Goal: Find specific page/section: Find specific page/section

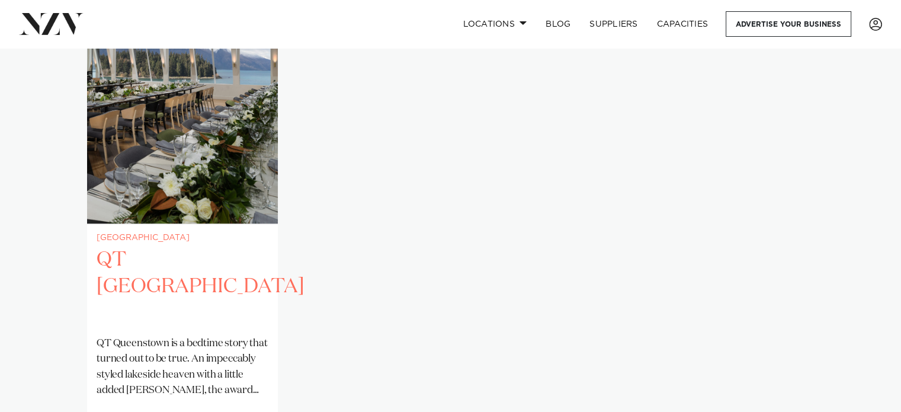
scroll to position [829, 0]
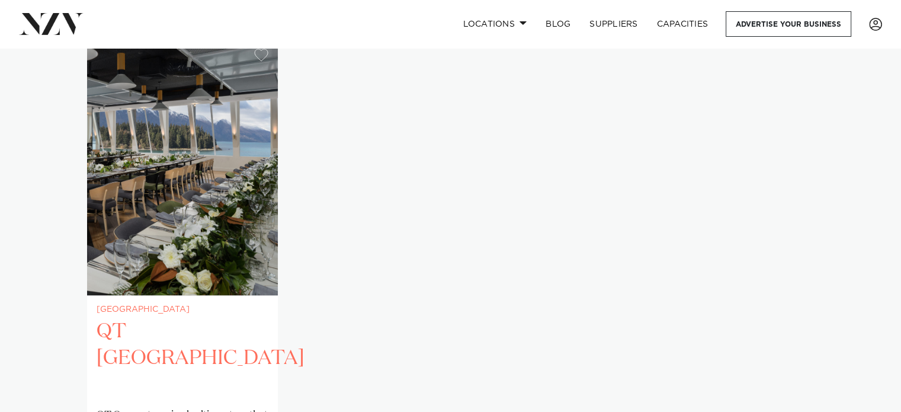
click at [199, 158] on img "1 / 1" at bounding box center [182, 167] width 191 height 256
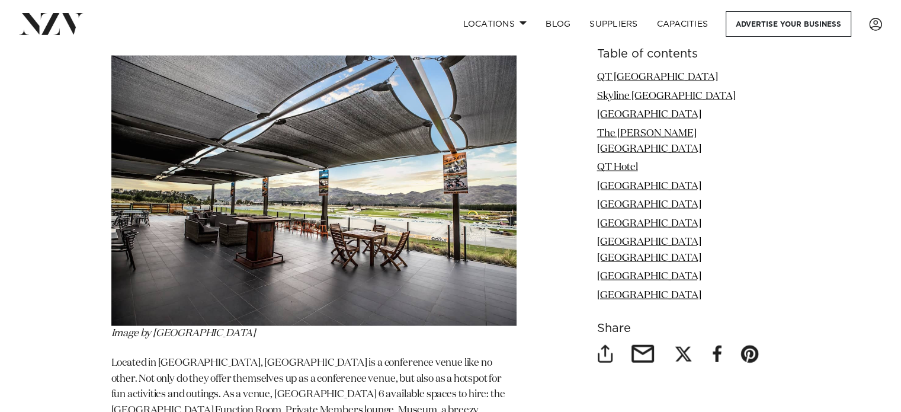
scroll to position [2428, 0]
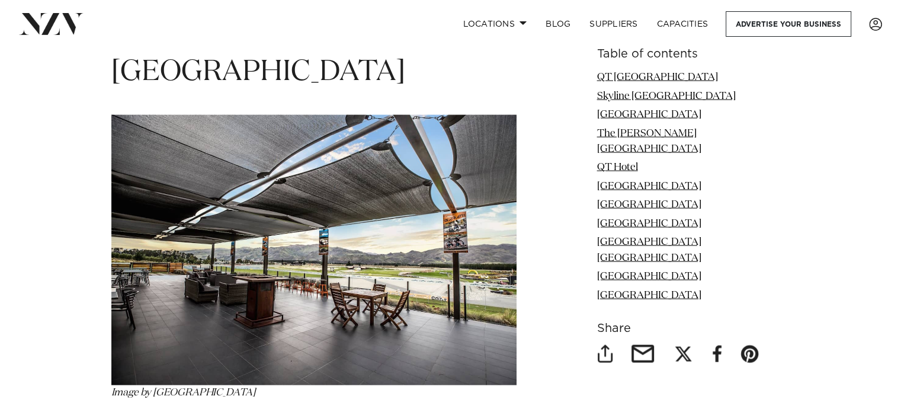
drag, startPoint x: 326, startPoint y: 78, endPoint x: 290, endPoint y: 226, distance: 153.1
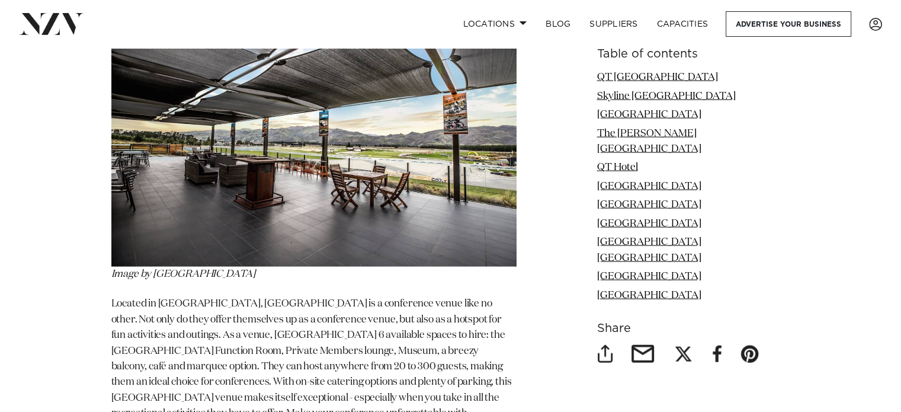
scroll to position [2369, 0]
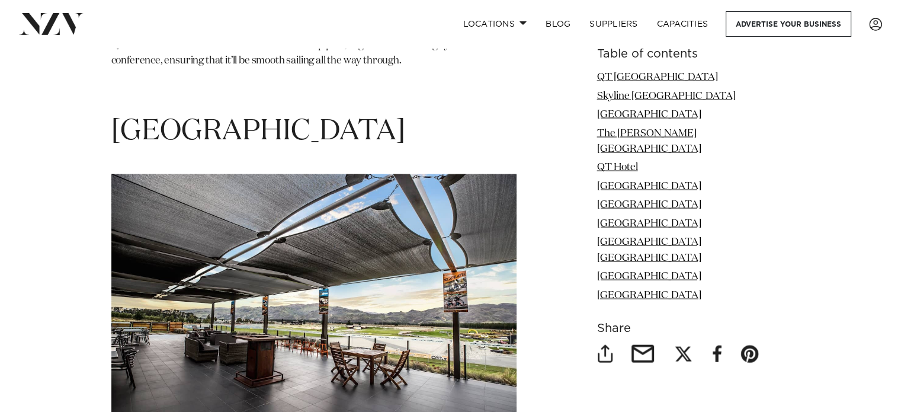
drag, startPoint x: 336, startPoint y: 131, endPoint x: 305, endPoint y: 134, distance: 31.5
click at [305, 134] on span "Highlands Motorsport Park" at bounding box center [258, 131] width 294 height 28
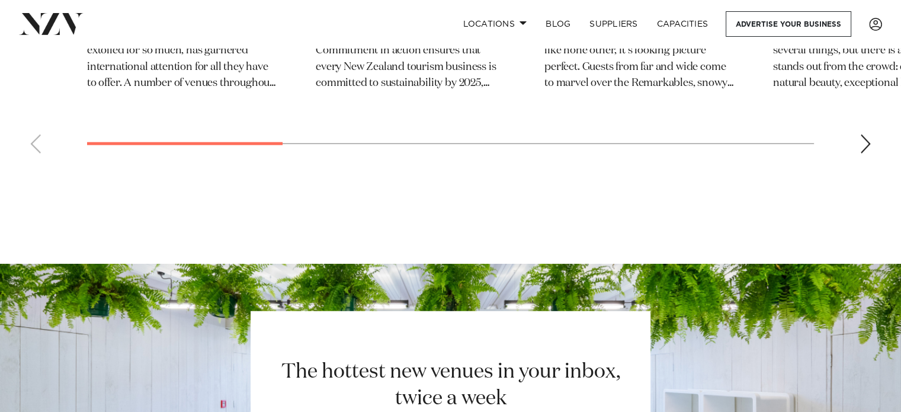
scroll to position [7646, 0]
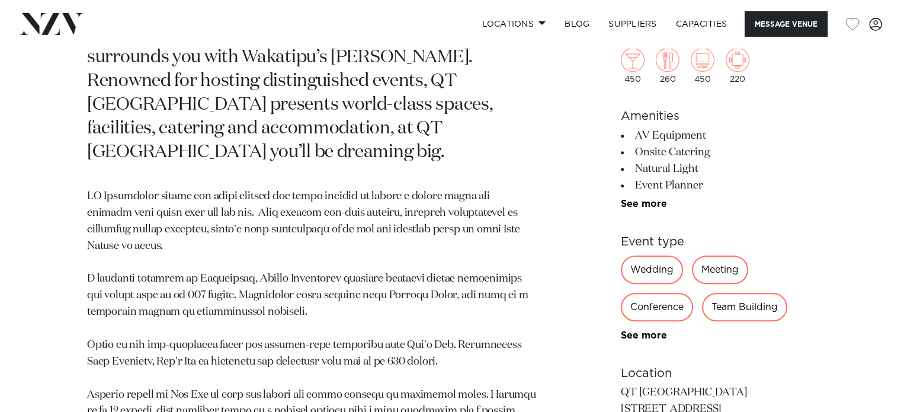
scroll to position [711, 0]
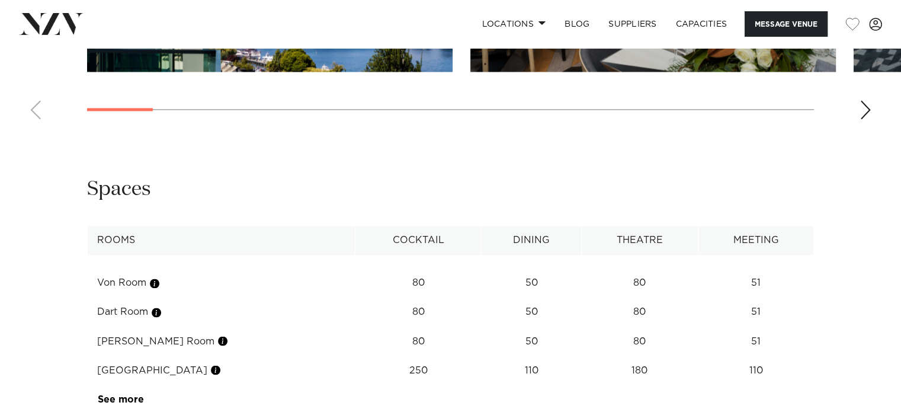
scroll to position [1955, 0]
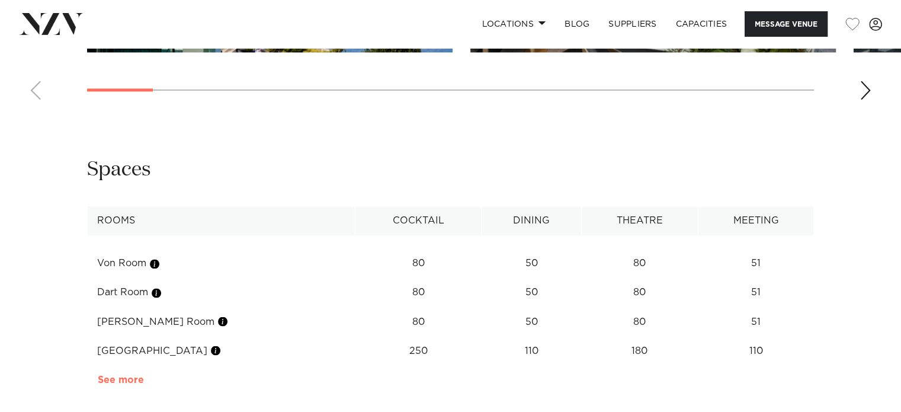
click at [118, 374] on link "See more" at bounding box center [144, 378] width 92 height 9
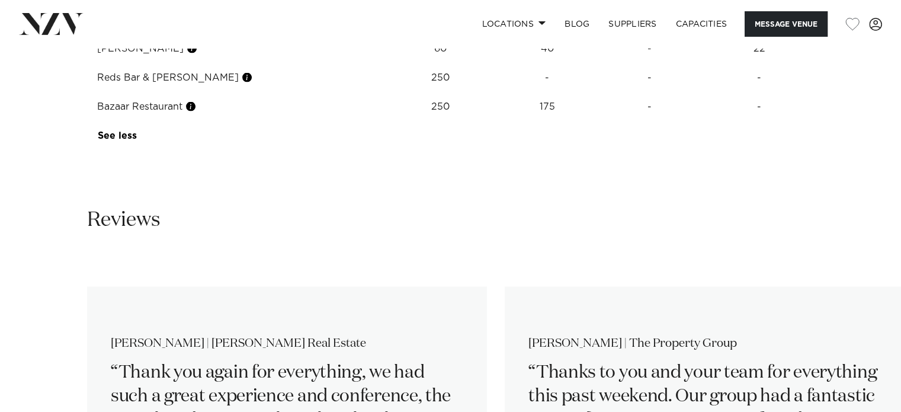
scroll to position [2369, 0]
